Goal: Task Accomplishment & Management: Complete application form

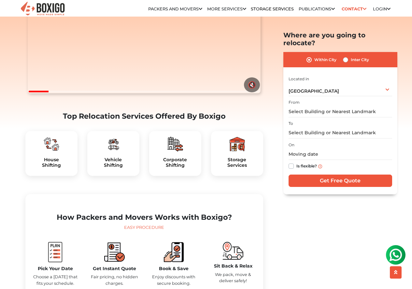
scroll to position [130, 0]
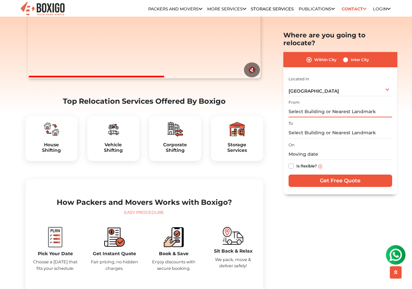
click at [299, 109] on input "text" at bounding box center [340, 111] width 104 height 11
drag, startPoint x: 369, startPoint y: 105, endPoint x: 263, endPoint y: 110, distance: 105.9
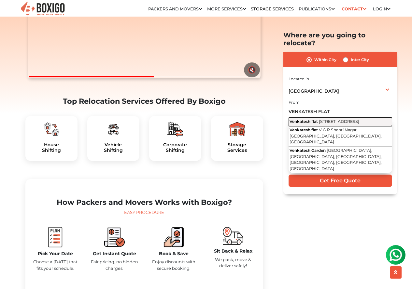
click at [319, 121] on span "[STREET_ADDRESS]" at bounding box center [339, 121] width 40 height 5
type input "Venkatesh flat, [STREET_ADDRESS]"
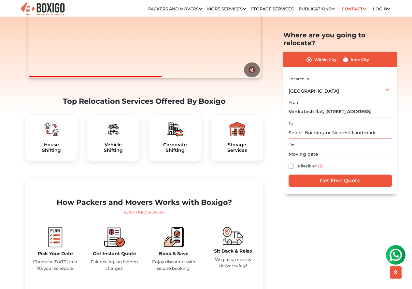
click at [316, 127] on input "text" at bounding box center [340, 132] width 104 height 11
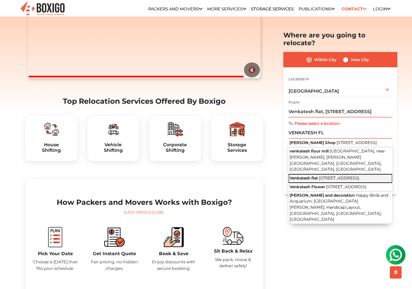
click at [332, 177] on span "[STREET_ADDRESS]" at bounding box center [339, 178] width 40 height 5
type input "Venkatesh flat, [STREET_ADDRESS]"
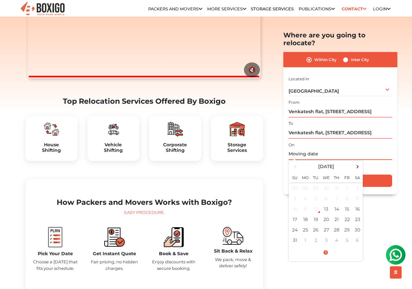
click at [308, 149] on input "text" at bounding box center [340, 154] width 104 height 11
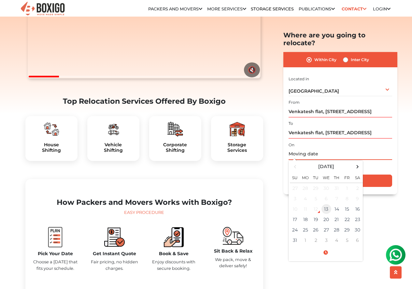
click at [327, 204] on td "13" at bounding box center [326, 209] width 10 height 10
type input "[DATE] 4:24 PM"
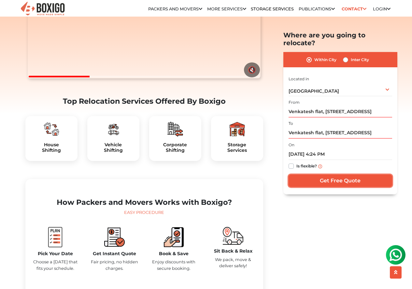
click at [325, 178] on input "Get Free Quote" at bounding box center [340, 181] width 104 height 12
click at [322, 176] on input "Get Free Quote" at bounding box center [340, 181] width 104 height 12
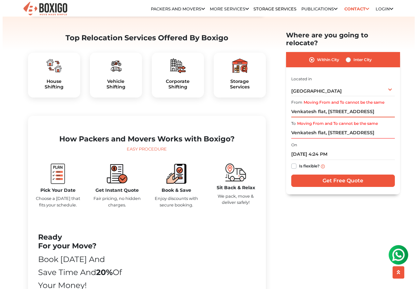
scroll to position [260, 0]
